Goal: Task Accomplishment & Management: Manage account settings

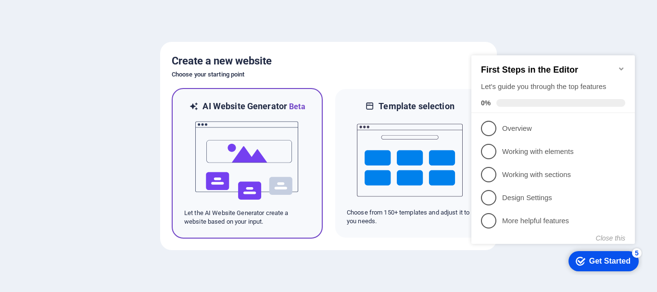
click at [214, 151] on img at bounding box center [247, 161] width 106 height 96
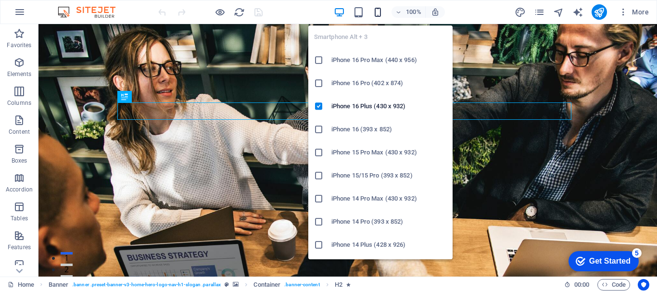
click at [378, 15] on icon "button" at bounding box center [377, 12] width 11 height 11
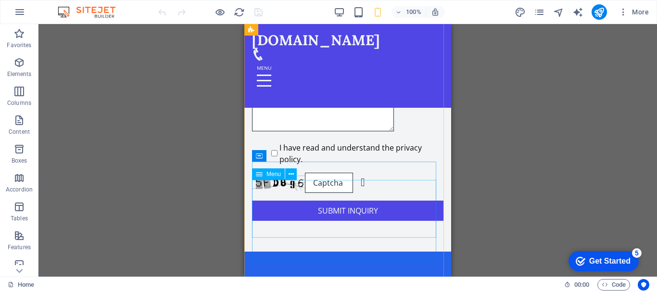
scroll to position [2240, 0]
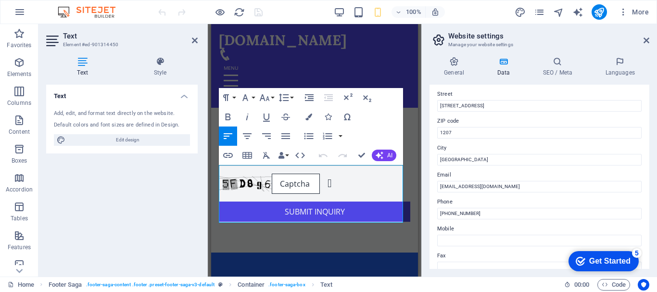
scroll to position [144, 0]
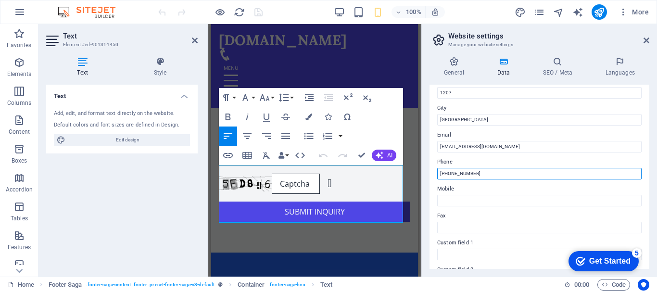
click at [456, 175] on input "+8801234567890" at bounding box center [539, 174] width 204 height 12
click at [477, 172] on input "+8801" at bounding box center [539, 174] width 204 height 12
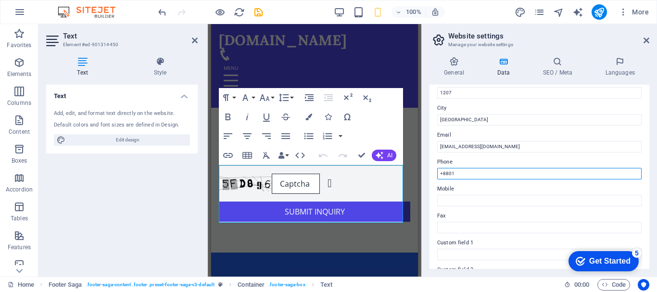
paste input "+8809638609347"
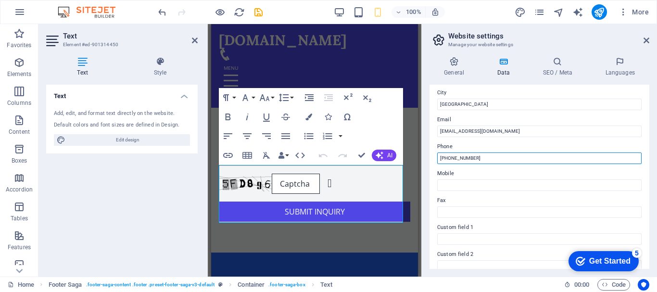
scroll to position [0, 0]
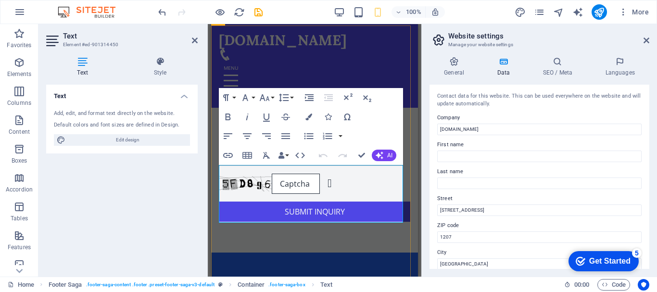
type input "+8809638609347"
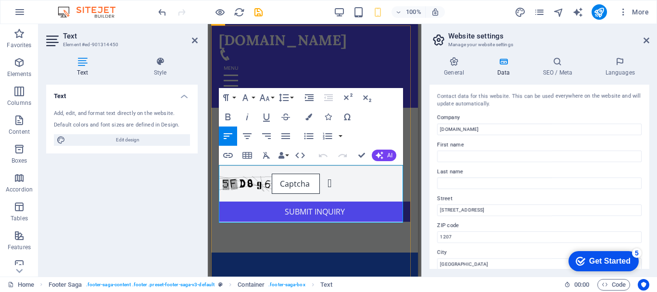
click at [489, 214] on input "123 Hosting Street" at bounding box center [539, 210] width 204 height 12
type input "House-7, Road-17/A, Sector-12, Uttara"
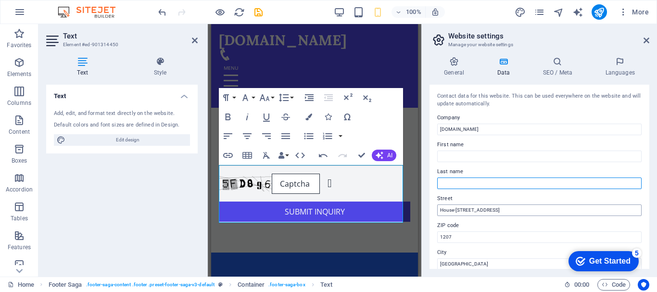
type input "Rahman"
click at [459, 210] on input "House-7, Road-17/A, Sector-12, Uttara" at bounding box center [539, 210] width 204 height 12
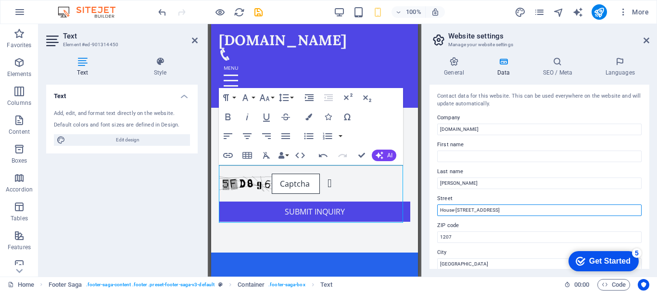
drag, startPoint x: 468, startPoint y: 212, endPoint x: 463, endPoint y: 212, distance: 4.8
click at [468, 212] on input "House-7, Road-17/A, Sector-12, Uttara" at bounding box center [539, 210] width 204 height 12
click at [459, 212] on input "House-7, Road-17/A, Sector-12, Uttara" at bounding box center [539, 210] width 204 height 12
click at [456, 208] on input "House-7, Road-17/A, Sector-12, Uttara" at bounding box center [539, 210] width 204 height 12
drag, startPoint x: 473, startPoint y: 210, endPoint x: 478, endPoint y: 210, distance: 5.3
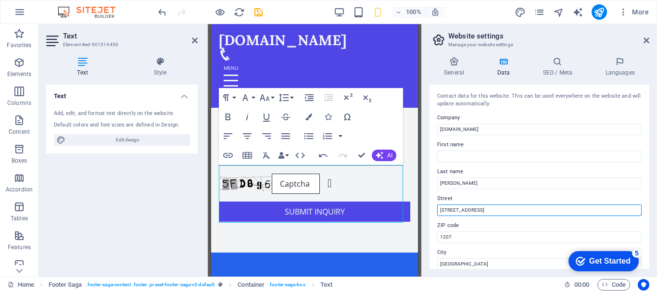
click at [478, 210] on input "House-3, Road-17/A, Sector-12, Uttara" at bounding box center [539, 210] width 204 height 12
click at [478, 210] on input "House-3, Road-1/A, Sector-12, Uttara" at bounding box center [539, 210] width 204 height 12
click at [499, 209] on input "House-3, Road-1/B, Sector-12, Uttara" at bounding box center [539, 210] width 204 height 12
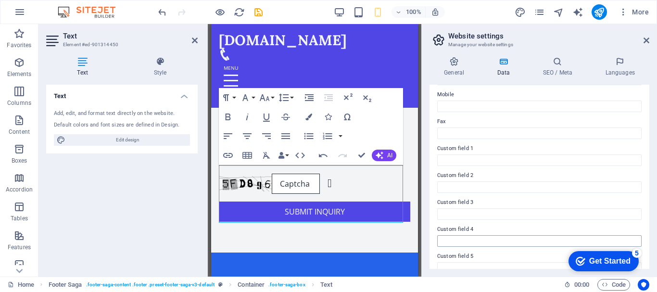
scroll to position [230, 0]
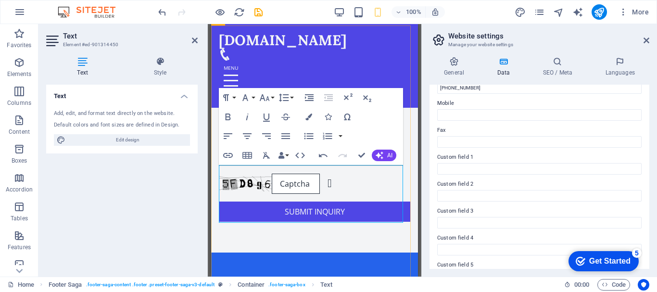
type input "House-3, Road-1/B, Sector-9, Uttara"
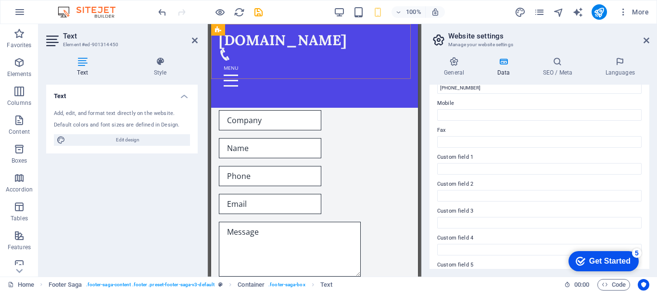
scroll to position [1807, 0]
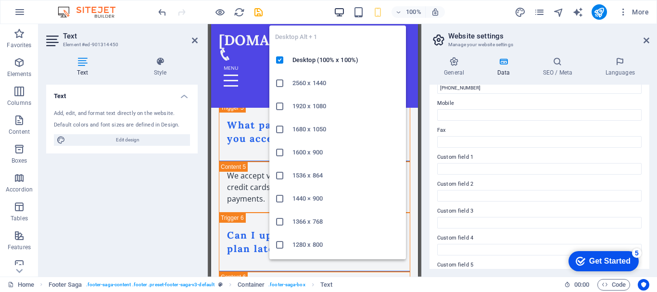
click at [344, 14] on icon "button" at bounding box center [339, 12] width 11 height 11
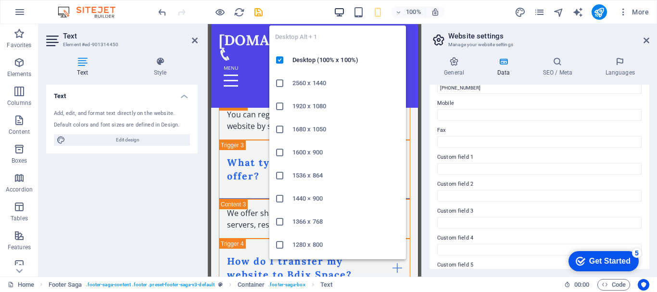
scroll to position [1423, 0]
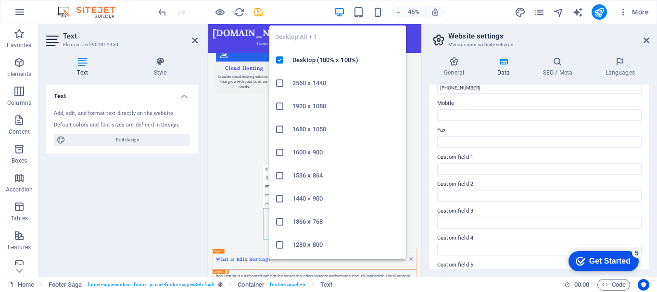
click at [343, 17] on icon "button" at bounding box center [339, 12] width 11 height 11
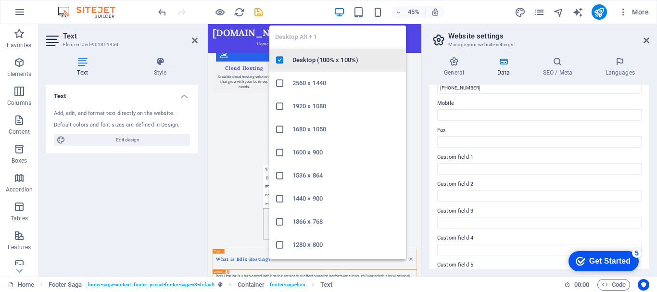
click at [320, 67] on li "Desktop (100% x 100%)" at bounding box center [337, 60] width 137 height 23
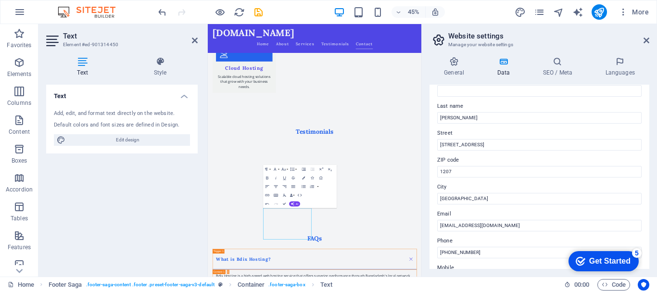
scroll to position [38, 0]
click at [460, 71] on h4 "General" at bounding box center [455, 67] width 53 height 20
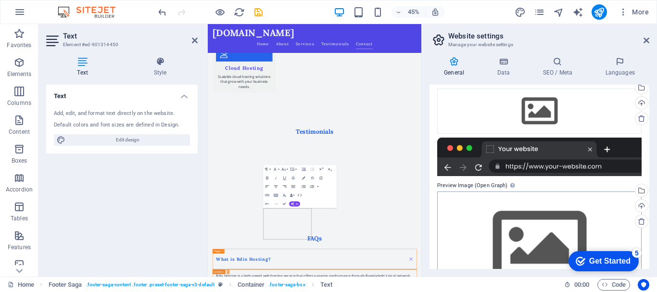
scroll to position [96, 0]
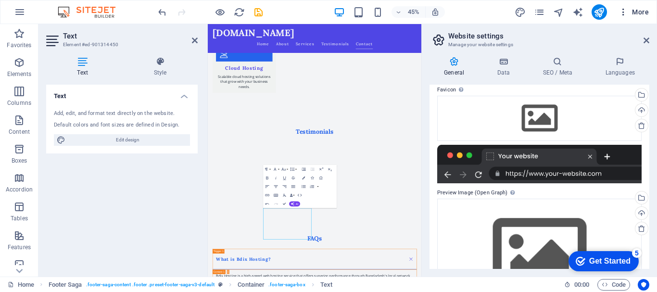
click at [620, 15] on icon "button" at bounding box center [623, 12] width 10 height 10
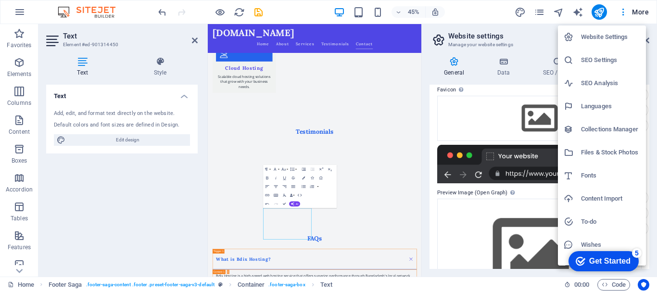
scroll to position [14, 0]
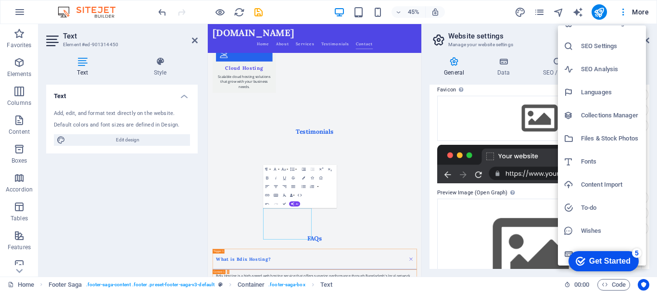
click at [192, 41] on div at bounding box center [328, 146] width 657 height 292
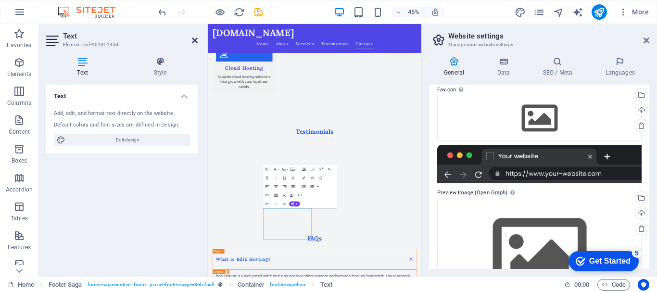
click at [194, 41] on icon at bounding box center [195, 41] width 6 height 8
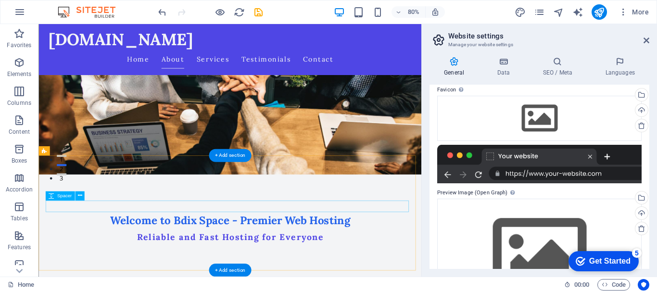
scroll to position [0, 0]
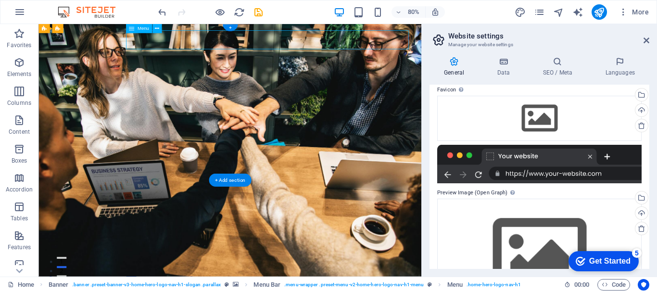
click at [497, 69] on h4 "Data" at bounding box center [505, 67] width 46 height 20
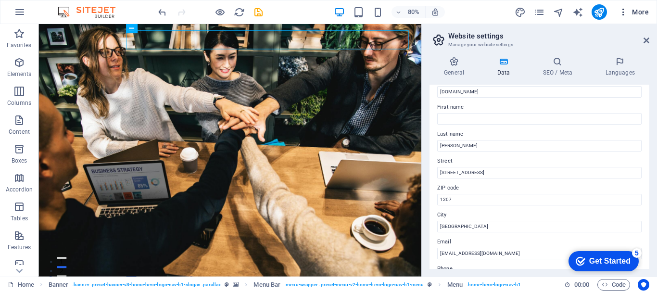
click at [621, 12] on icon "button" at bounding box center [623, 12] width 10 height 10
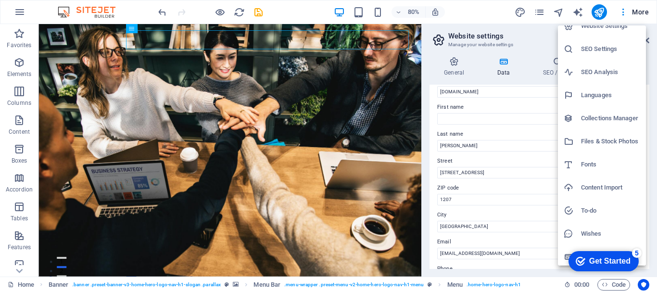
scroll to position [14, 0]
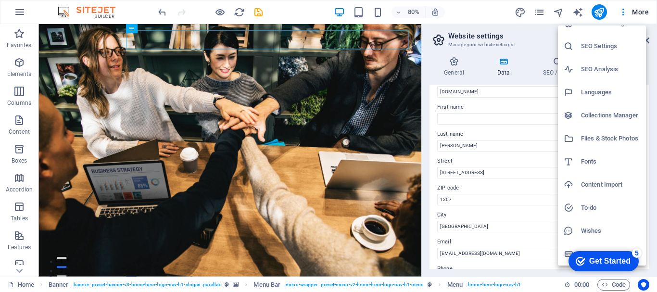
click at [561, 253] on li "Data" at bounding box center [602, 253] width 88 height 23
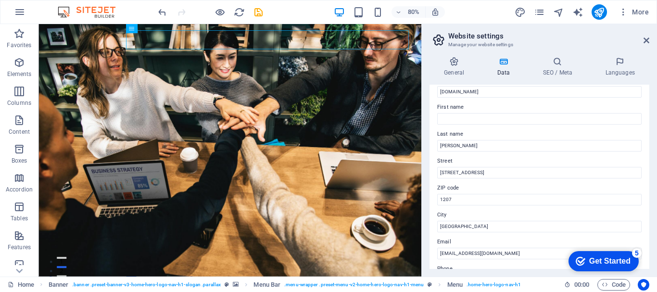
click at [648, 36] on h2 "Website settings" at bounding box center [548, 36] width 201 height 9
click at [648, 38] on icon at bounding box center [646, 41] width 6 height 8
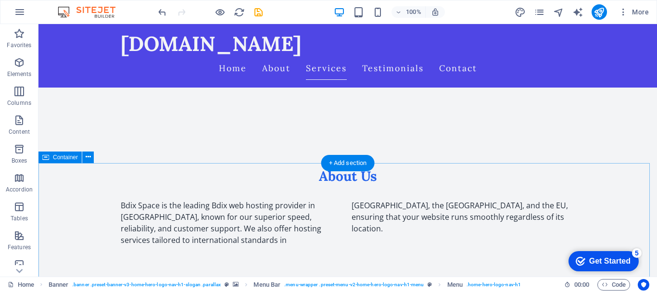
scroll to position [337, 0]
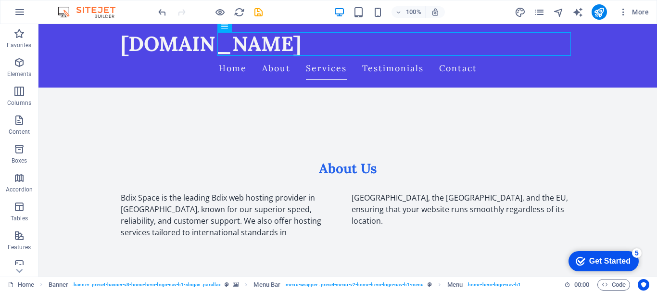
click at [589, 261] on div "Get Started" at bounding box center [609, 261] width 41 height 9
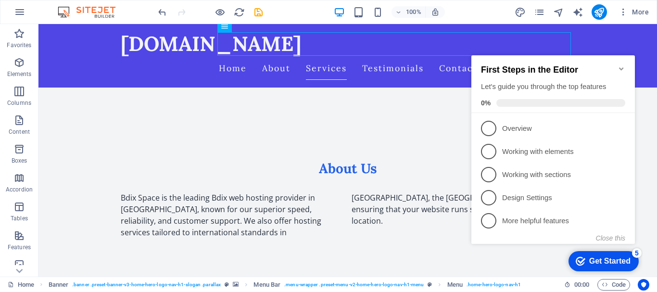
click at [589, 261] on div "Get Started" at bounding box center [609, 261] width 41 height 9
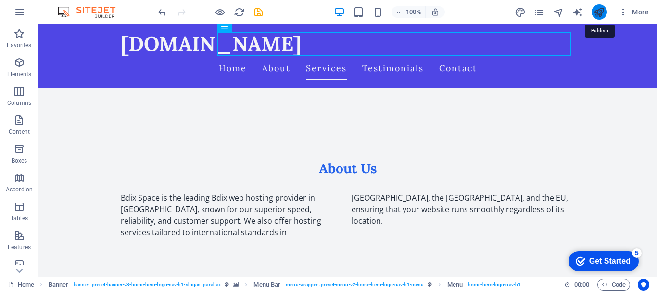
click at [596, 12] on icon "publish" at bounding box center [598, 12] width 11 height 11
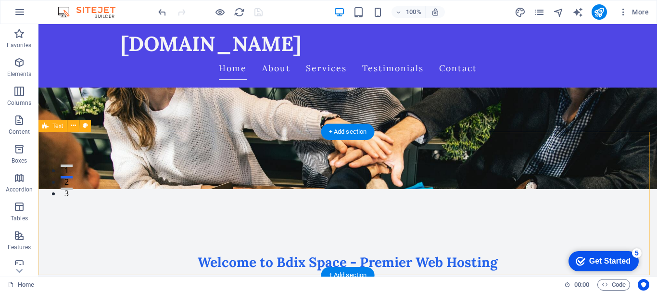
scroll to position [96, 0]
